Goal: Information Seeking & Learning: Learn about a topic

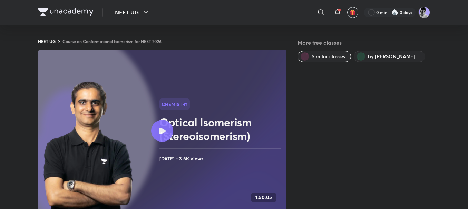
click at [87, 10] on img at bounding box center [66, 12] width 56 height 8
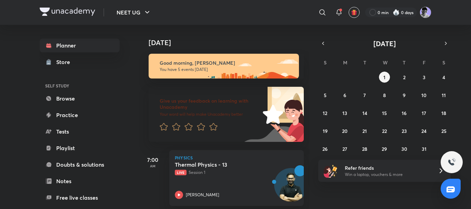
scroll to position [137, 0]
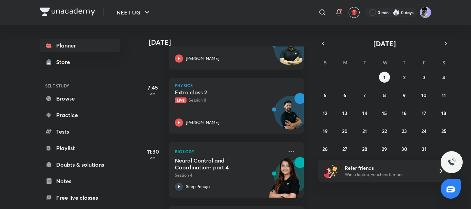
click at [319, 38] on div "Today Good morning, henil You have 5 events today Give us your feedback on lear…" at bounding box center [304, 117] width 331 height 185
click at [322, 41] on icon "button" at bounding box center [323, 43] width 6 height 6
click at [420, 129] on button "26" at bounding box center [424, 131] width 11 height 11
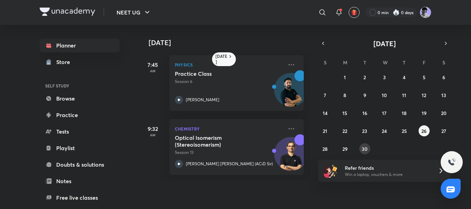
click at [360, 148] on button "30" at bounding box center [364, 148] width 11 height 11
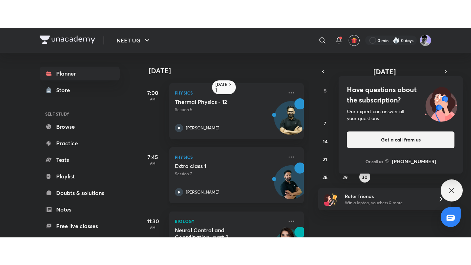
scroll to position [105, 0]
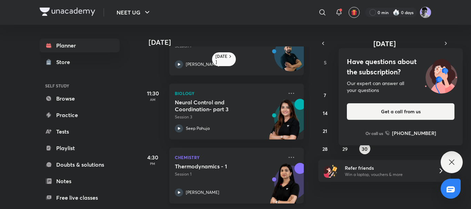
click at [180, 189] on icon at bounding box center [179, 193] width 8 height 8
